Goal: Task Accomplishment & Management: Manage account settings

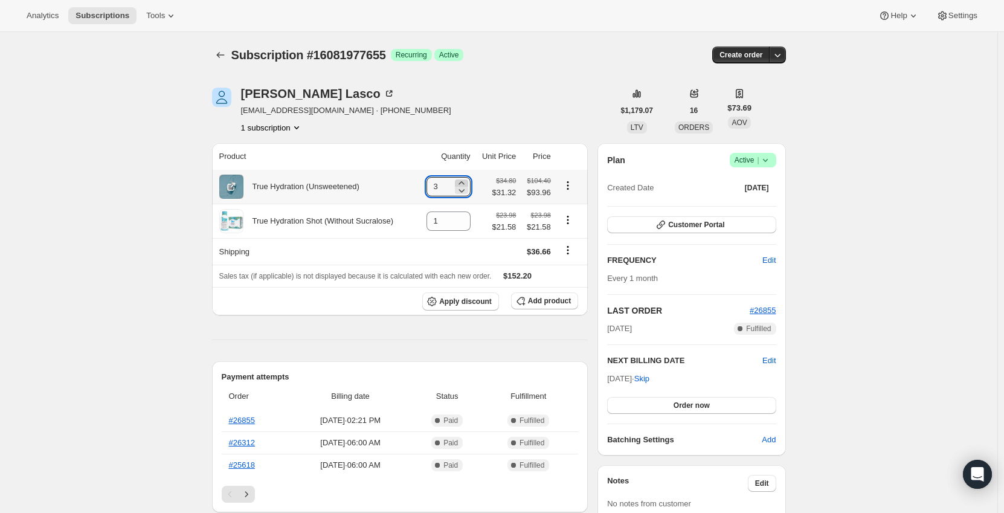
click at [465, 179] on icon at bounding box center [462, 183] width 12 height 12
type input "4"
click at [567, 254] on icon "Shipping actions" at bounding box center [568, 250] width 12 height 12
click at [570, 276] on span "Edit shipping rate" at bounding box center [570, 274] width 60 height 9
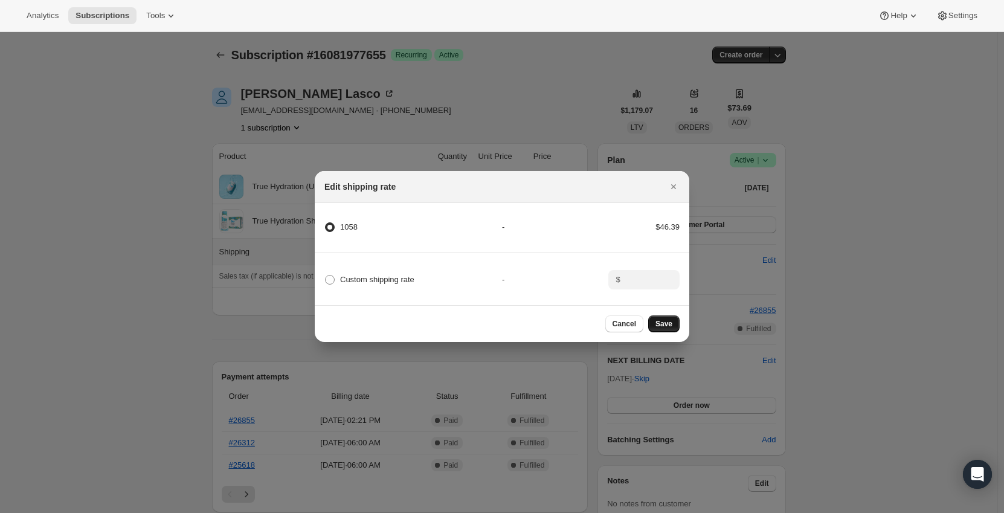
click at [673, 326] on button "Save" at bounding box center [663, 323] width 31 height 17
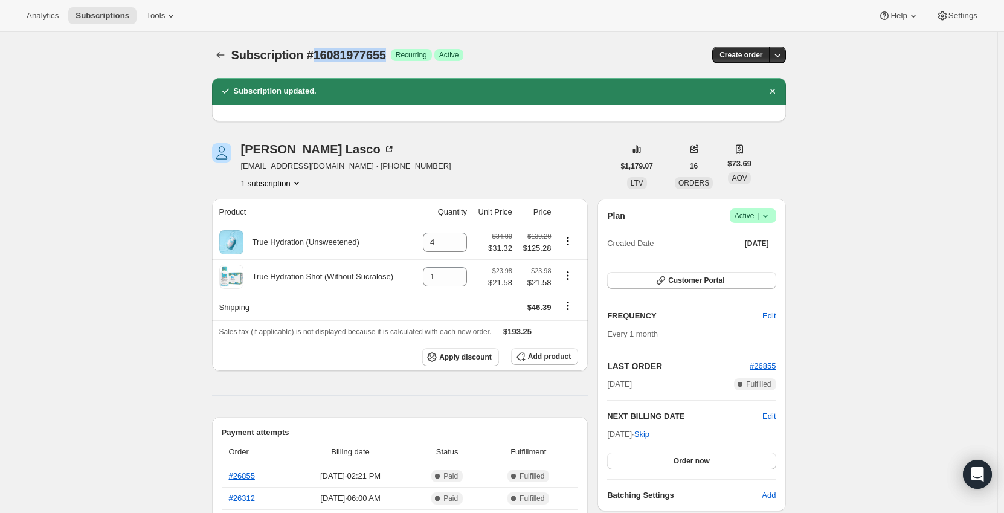
drag, startPoint x: 389, startPoint y: 51, endPoint x: 315, endPoint y: 59, distance: 74.1
click at [315, 59] on span "Subscription #16081977655" at bounding box center [308, 54] width 155 height 13
copy span "16081977655"
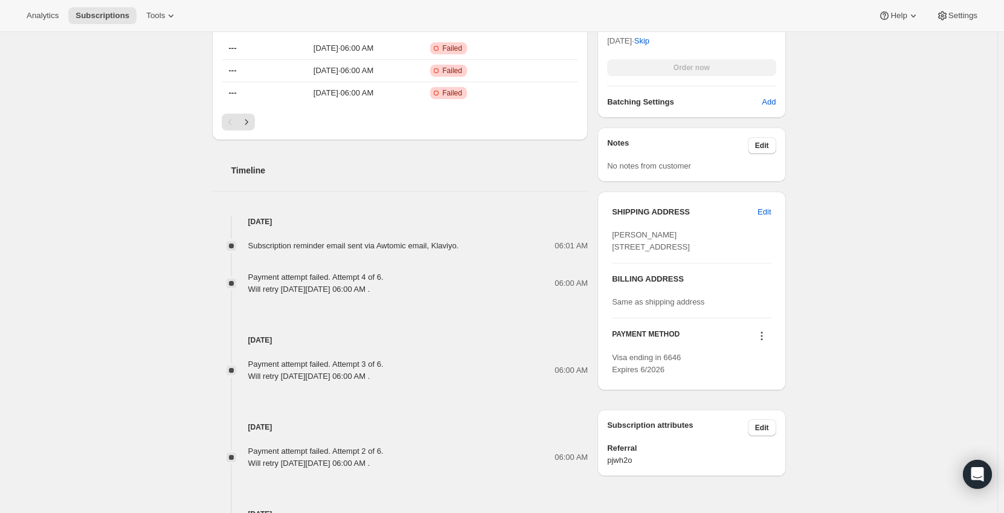
scroll to position [604, 0]
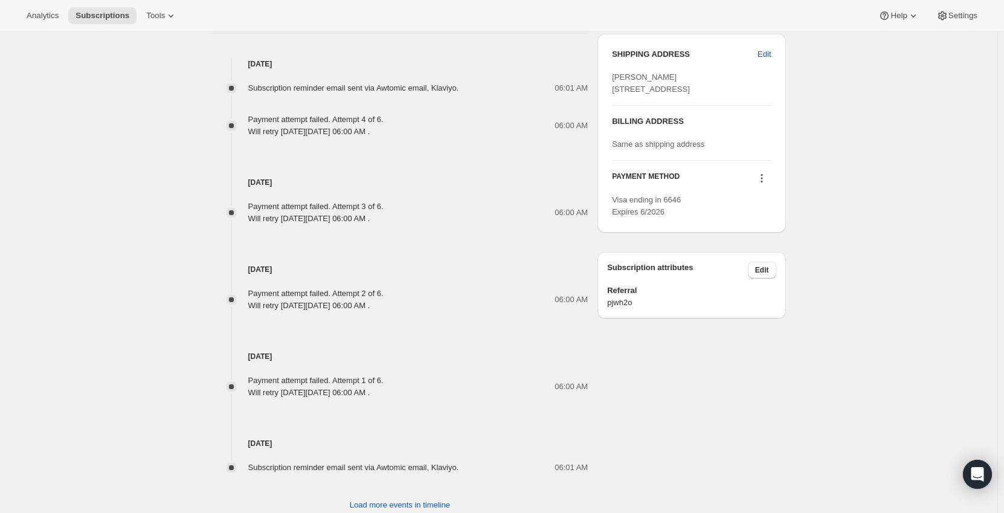
click at [768, 184] on icon at bounding box center [762, 178] width 12 height 12
click at [772, 236] on span "Send link to update card" at bounding box center [764, 237] width 85 height 9
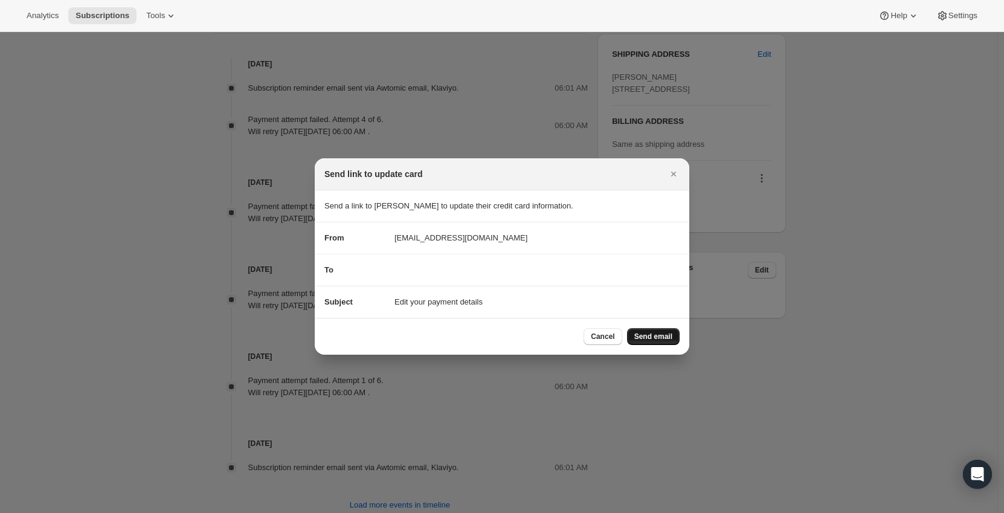
click at [665, 337] on span "Send email" at bounding box center [653, 337] width 38 height 10
